Goal: Complete application form

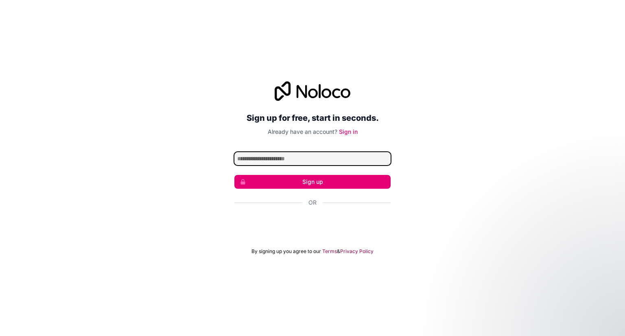
click at [285, 160] on input "Email address" at bounding box center [312, 158] width 156 height 13
type input "**********"
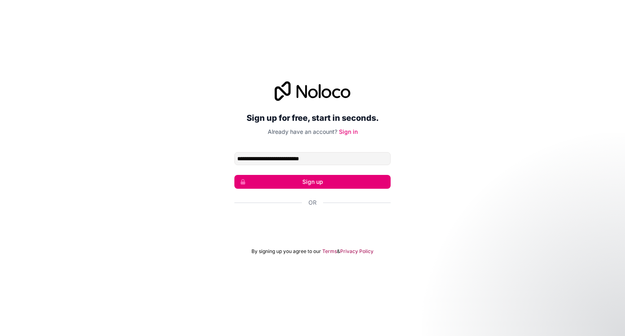
click at [311, 182] on button "Sign up" at bounding box center [312, 182] width 156 height 14
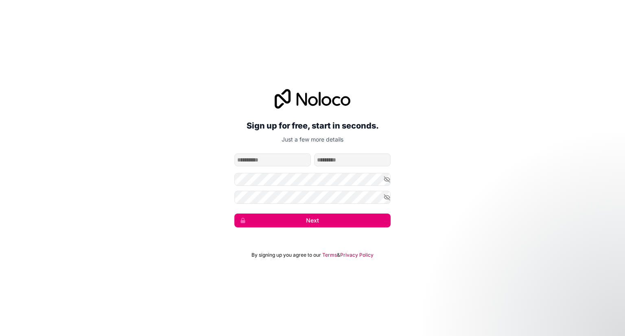
click at [270, 161] on input "given-name" at bounding box center [272, 159] width 76 height 13
type input "*********"
type input "*****"
click at [306, 186] on form "**********" at bounding box center [312, 190] width 156 height 74
click at [387, 179] on icon "button" at bounding box center [387, 179] width 6 height 6
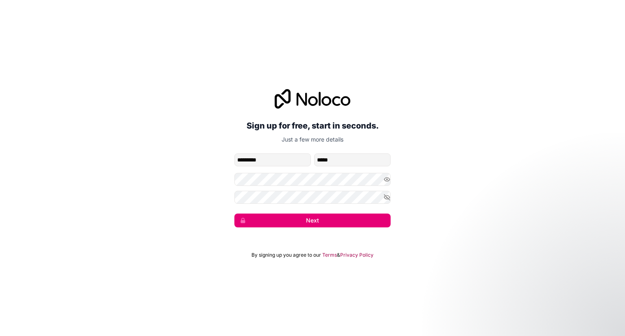
click at [298, 204] on form "**********" at bounding box center [312, 190] width 156 height 74
click at [386, 197] on icon "button" at bounding box center [386, 197] width 1 height 1
click at [333, 222] on button "Next" at bounding box center [312, 220] width 156 height 14
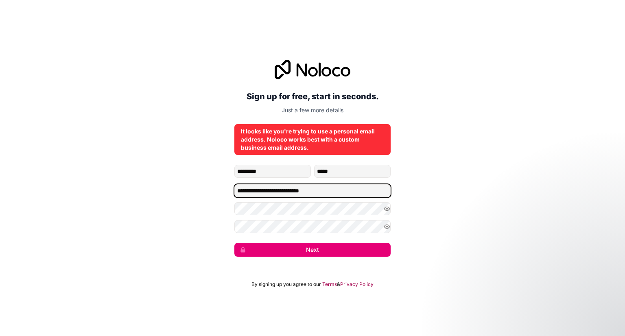
drag, startPoint x: 341, startPoint y: 189, endPoint x: 237, endPoint y: 194, distance: 103.8
click at [237, 194] on input "**********" at bounding box center [312, 190] width 156 height 13
click at [267, 187] on input "Email address" at bounding box center [312, 190] width 156 height 13
type input "**********"
click at [319, 251] on button "Next" at bounding box center [312, 250] width 156 height 14
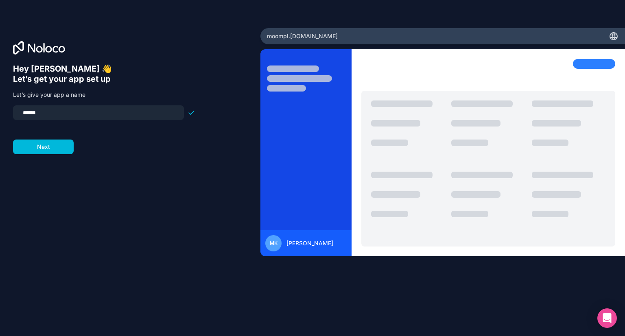
click at [68, 111] on input "******" at bounding box center [98, 112] width 161 height 11
click at [92, 150] on form "**** Next" at bounding box center [104, 129] width 182 height 49
click at [64, 115] on input "****" at bounding box center [98, 112] width 161 height 11
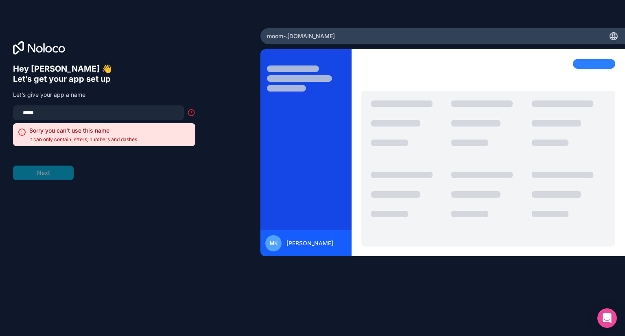
type input "****"
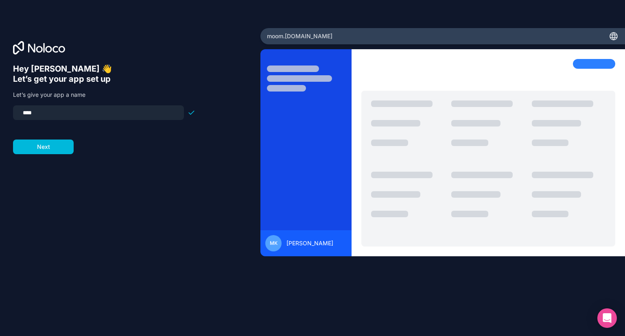
click at [56, 150] on button "Next" at bounding box center [43, 146] width 61 height 15
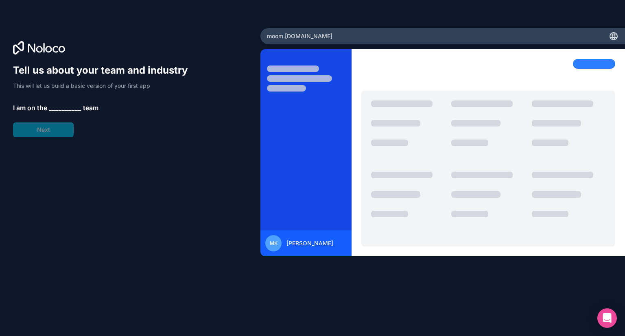
click at [55, 106] on span "__________" at bounding box center [65, 108] width 33 height 10
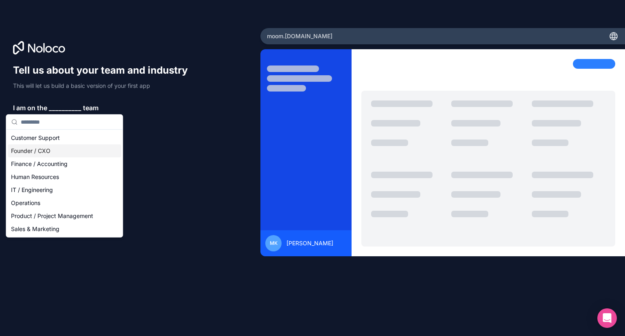
click at [46, 149] on div "Founder / CXO" at bounding box center [64, 150] width 113 height 13
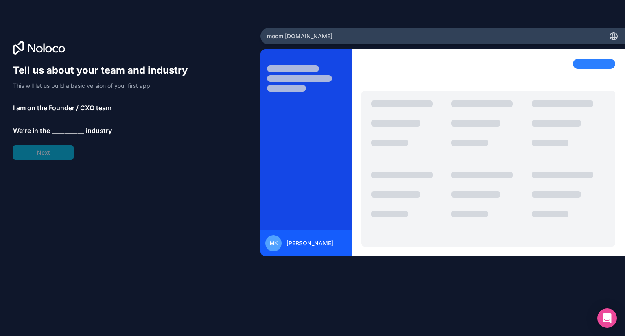
click at [76, 108] on span "Founder / CXO" at bounding box center [72, 108] width 46 height 10
click at [180, 135] on div "Tell us about your team and industry This will let us build a basic version of …" at bounding box center [104, 112] width 182 height 96
click at [68, 130] on span "__________" at bounding box center [68, 131] width 33 height 10
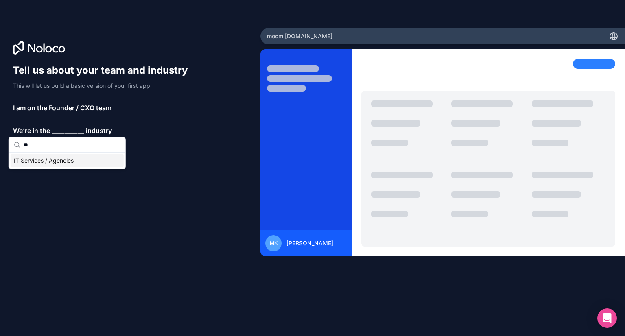
type input "**"
click at [174, 140] on div "Tell us about your team and industry This will let us build a basic version of …" at bounding box center [104, 112] width 182 height 96
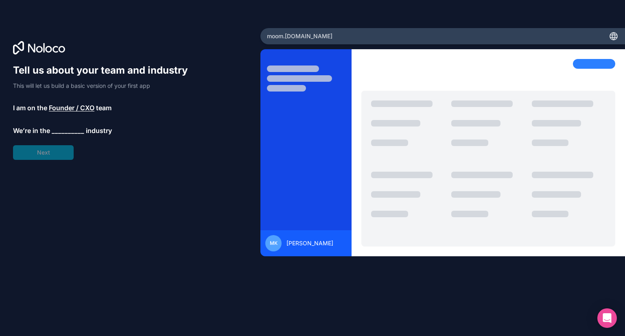
click at [67, 126] on span "__________" at bounding box center [68, 131] width 33 height 10
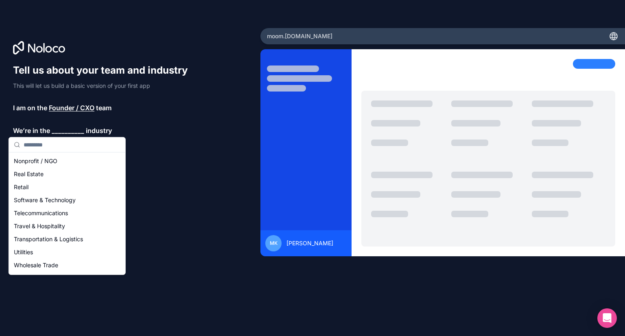
scroll to position [168, 0]
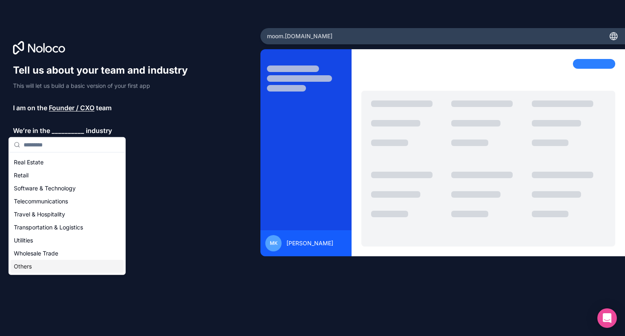
click at [59, 264] on div "Others" at bounding box center [67, 266] width 113 height 13
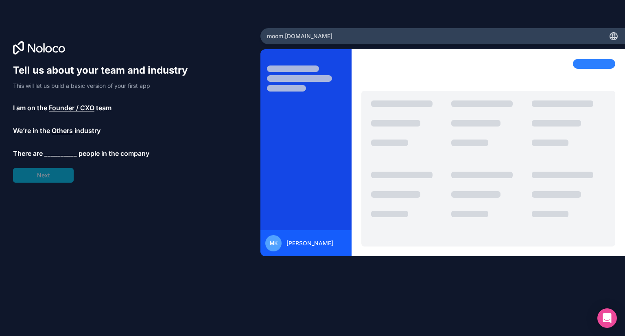
click at [62, 149] on span "__________" at bounding box center [60, 153] width 33 height 10
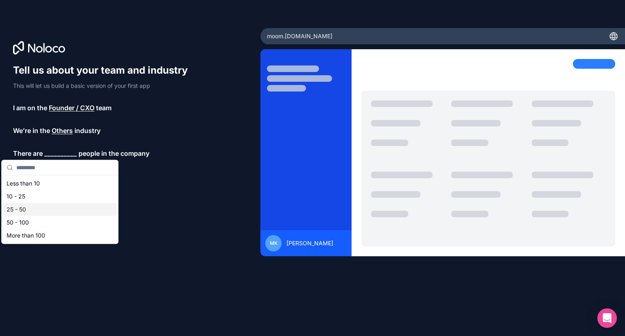
click at [28, 211] on div "25 - 50" at bounding box center [59, 209] width 113 height 13
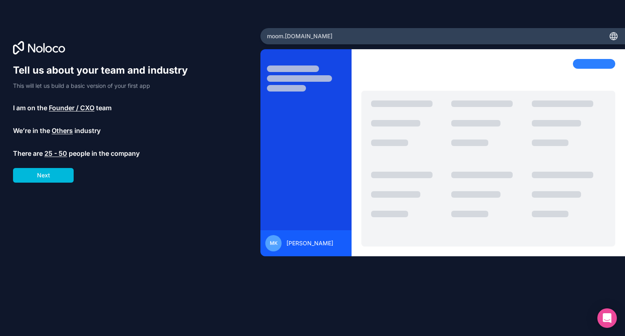
click at [49, 174] on button "Next" at bounding box center [43, 175] width 61 height 15
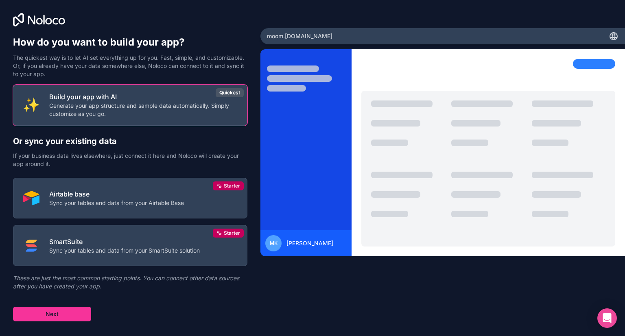
click at [192, 107] on p "Generate your app structure and sample data automatically. Simply customize as …" at bounding box center [143, 110] width 188 height 16
click at [223, 96] on button "Build your app with AI Generate your app structure and sample data automaticall…" at bounding box center [130, 105] width 234 height 41
click at [60, 317] on button "Next" at bounding box center [52, 314] width 78 height 15
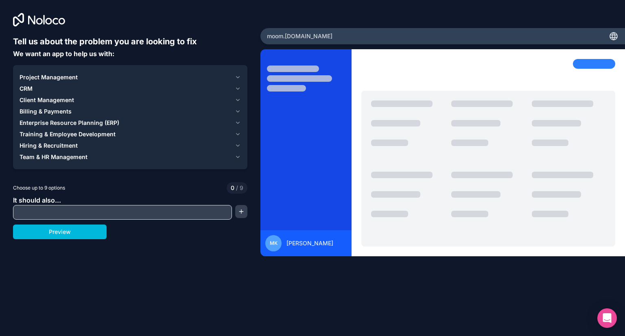
click at [236, 89] on icon "button" at bounding box center [238, 88] width 6 height 7
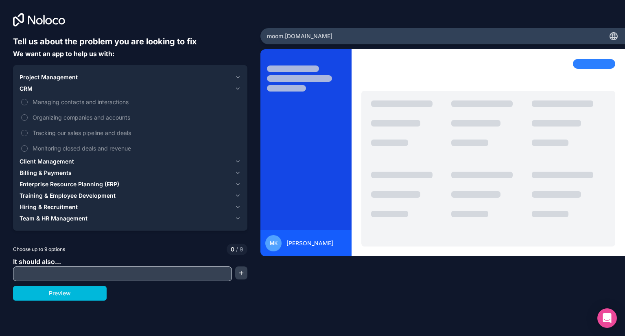
click at [24, 100] on button "Managing contacts and interactions" at bounding box center [24, 102] width 7 height 7
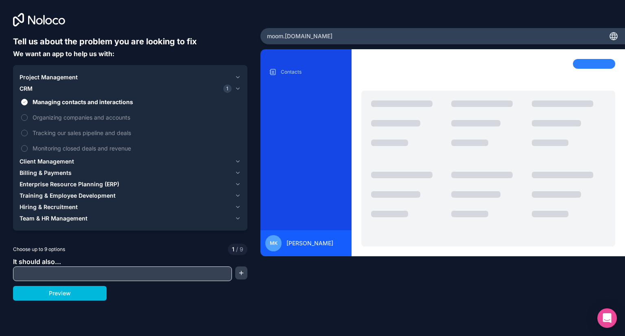
click at [24, 121] on label "Organizing companies and accounts" at bounding box center [130, 117] width 221 height 15
click at [24, 121] on button "Organizing companies and accounts" at bounding box center [24, 117] width 7 height 7
click at [25, 131] on button "Tracking our sales pipeline and deals" at bounding box center [24, 133] width 7 height 7
click at [24, 148] on button "Monitoring closed deals and revenue" at bounding box center [24, 148] width 7 height 7
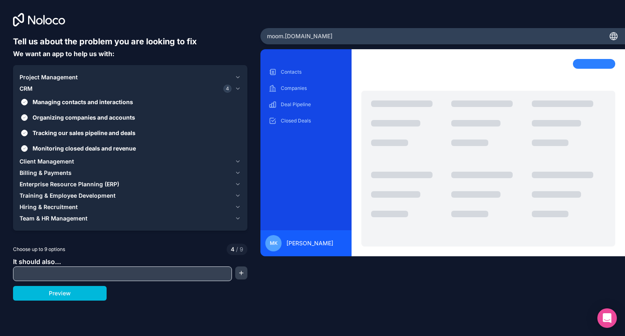
click at [235, 77] on icon "button" at bounding box center [238, 77] width 6 height 7
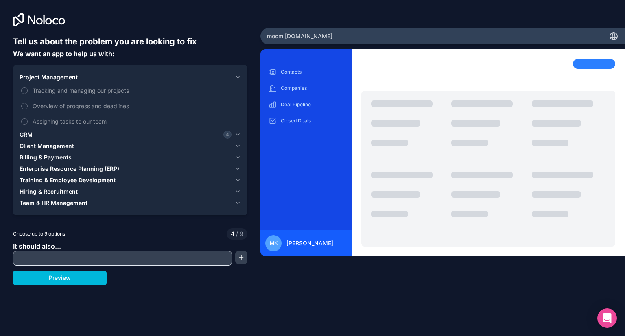
click at [30, 88] on label "Tracking and managing our projects" at bounding box center [130, 90] width 221 height 15
click at [28, 88] on button "Tracking and managing our projects" at bounding box center [24, 90] width 7 height 7
click at [25, 107] on button "Overview of progress and deadlines" at bounding box center [24, 106] width 7 height 7
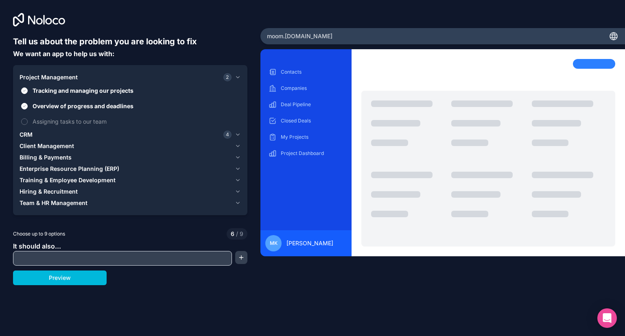
click at [25, 124] on button "Assigning tasks to our team" at bounding box center [24, 121] width 7 height 7
click at [237, 148] on icon "button" at bounding box center [238, 146] width 6 height 7
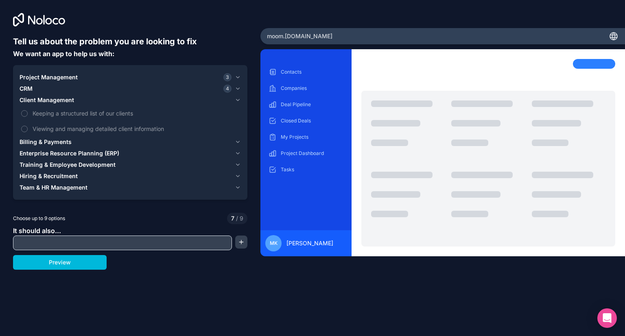
click at [85, 110] on span "Keeping a structured list of our clients" at bounding box center [136, 113] width 207 height 9
click at [28, 110] on button "Keeping a structured list of our clients" at bounding box center [24, 113] width 7 height 7
click at [59, 129] on span "Viewing and managing detailed client information" at bounding box center [136, 128] width 207 height 9
click at [28, 129] on button "Viewing and managing detailed client information" at bounding box center [24, 129] width 7 height 7
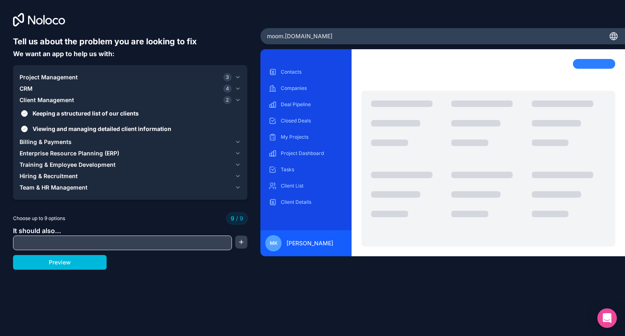
click at [89, 142] on div "Billing & Payments" at bounding box center [126, 142] width 212 height 8
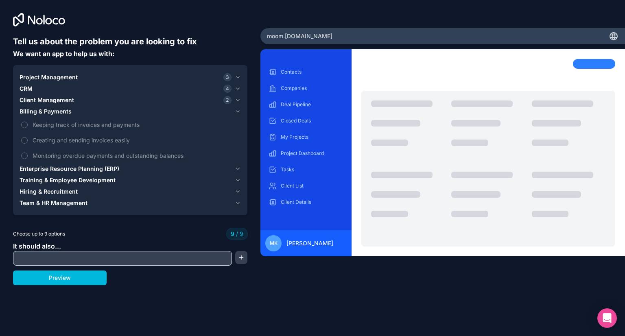
click at [24, 139] on div "Keeping track of invoices and payments Creating and sending invoices easily Mon…" at bounding box center [130, 140] width 221 height 46
click at [24, 144] on label "Creating and sending invoices easily" at bounding box center [130, 140] width 221 height 15
click at [236, 78] on icon "button" at bounding box center [238, 77] width 6 height 7
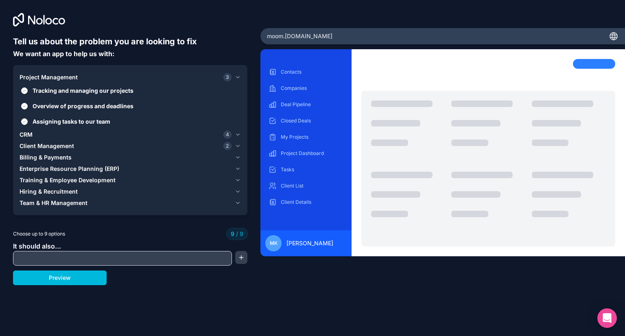
click at [21, 91] on button "Tracking and managing our projects" at bounding box center [24, 90] width 7 height 7
click at [22, 109] on button "Overview of progress and deadlines" at bounding box center [24, 106] width 7 height 7
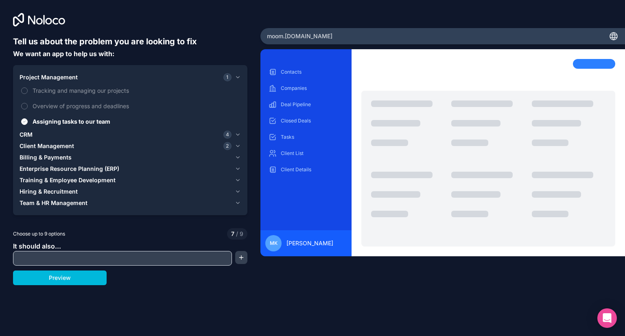
click at [23, 121] on button "Assigning tasks to our team" at bounding box center [24, 121] width 7 height 7
click at [37, 148] on span "Client Management" at bounding box center [47, 146] width 54 height 8
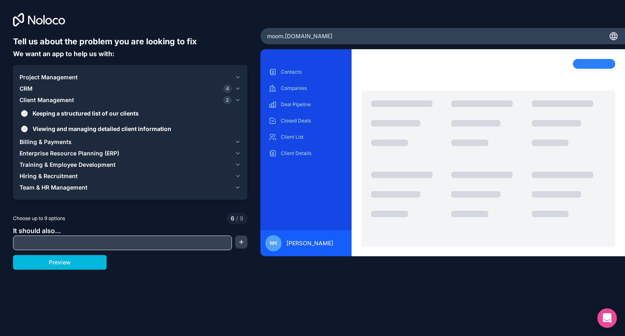
drag, startPoint x: 37, startPoint y: 148, endPoint x: 23, endPoint y: 110, distance: 40.4
click at [23, 110] on div "Project Management CRM 4 Client Management 2 Keeping a structured list of our c…" at bounding box center [130, 133] width 221 height 122
click at [23, 110] on button "Keeping a structured list of our clients" at bounding box center [24, 113] width 7 height 7
click at [24, 127] on button "Viewing and managing detailed client information" at bounding box center [24, 129] width 7 height 7
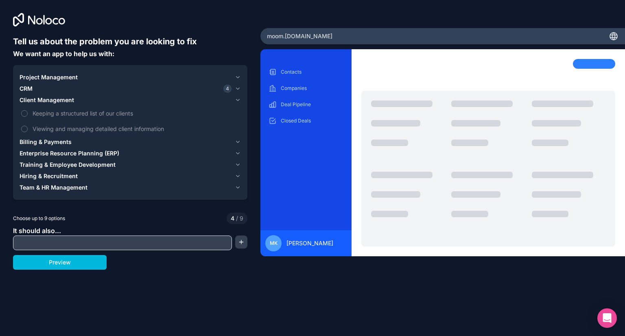
click at [34, 187] on span "Team & HR Management" at bounding box center [54, 187] width 68 height 8
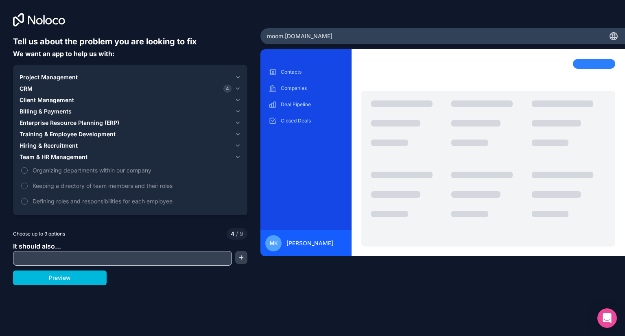
click at [23, 170] on button "Organizing departments within our company" at bounding box center [24, 170] width 7 height 7
click at [23, 186] on button "Keeping a directory of team members and their roles" at bounding box center [24, 186] width 7 height 7
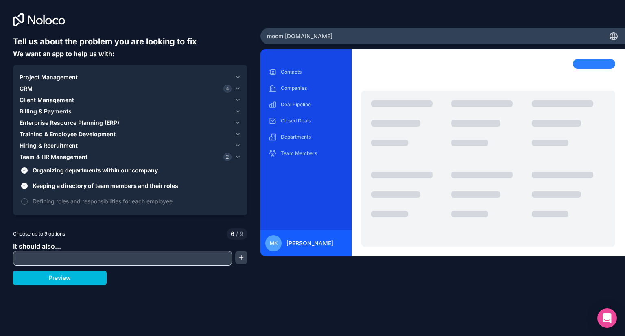
click at [24, 200] on button "Defining roles and responsibilities for each employee" at bounding box center [24, 201] width 7 height 7
click at [54, 122] on span "Enterprise Resource Planning (ERP)" at bounding box center [70, 123] width 100 height 8
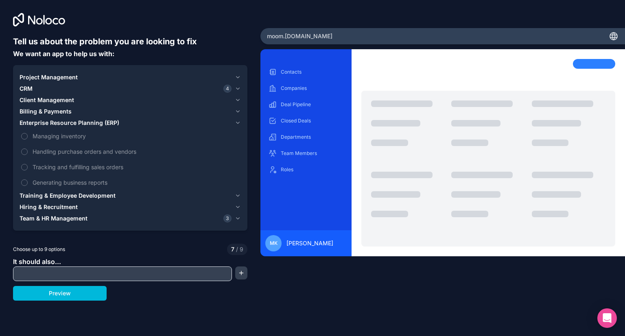
click at [30, 152] on label "Handling purchase orders and vendors" at bounding box center [130, 151] width 221 height 15
click at [28, 152] on button "Handling purchase orders and vendors" at bounding box center [24, 151] width 7 height 7
click at [24, 183] on button "Generating business reports" at bounding box center [24, 182] width 7 height 7
click at [33, 206] on span "Hiring & Recruitment" at bounding box center [49, 207] width 58 height 8
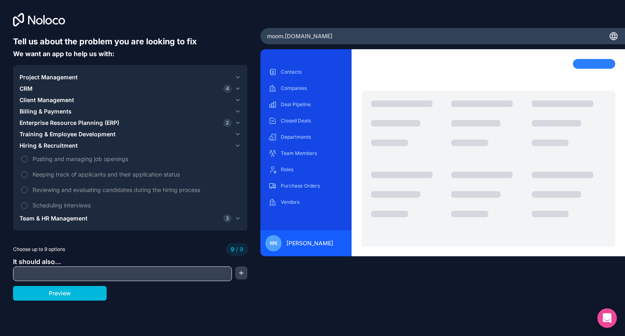
click at [24, 185] on label "Reviewing and evaluating candidates during the hiring process" at bounding box center [130, 189] width 221 height 15
click at [59, 276] on input "text" at bounding box center [122, 273] width 215 height 11
click at [55, 262] on span "It should also..." at bounding box center [37, 261] width 48 height 8
click at [243, 273] on button "button" at bounding box center [241, 272] width 12 height 13
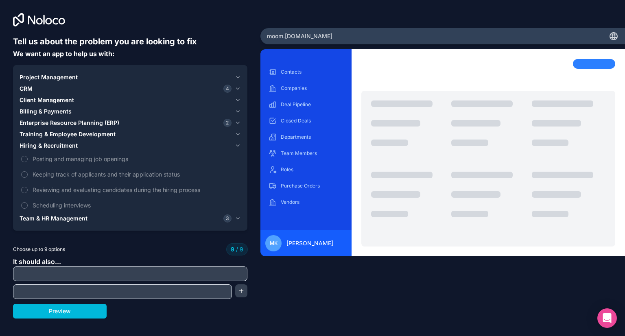
click at [192, 273] on input "text" at bounding box center [130, 273] width 230 height 11
type input "****"
click at [71, 311] on button "Preview" at bounding box center [60, 311] width 94 height 15
